Goal: Navigation & Orientation: Go to known website

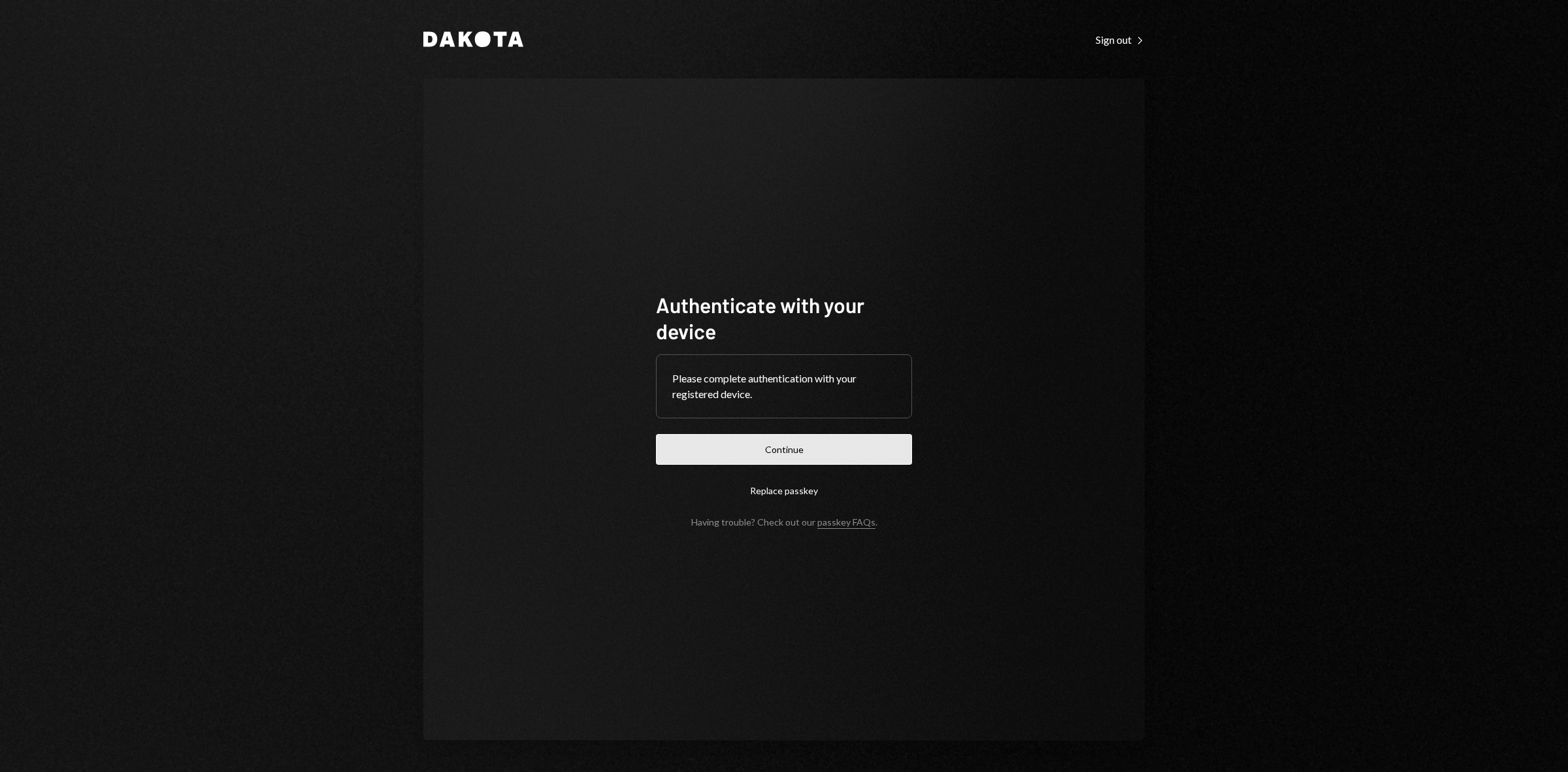
click at [808, 459] on button "Continue" at bounding box center [784, 450] width 256 height 31
